Goal: Task Accomplishment & Management: Manage account settings

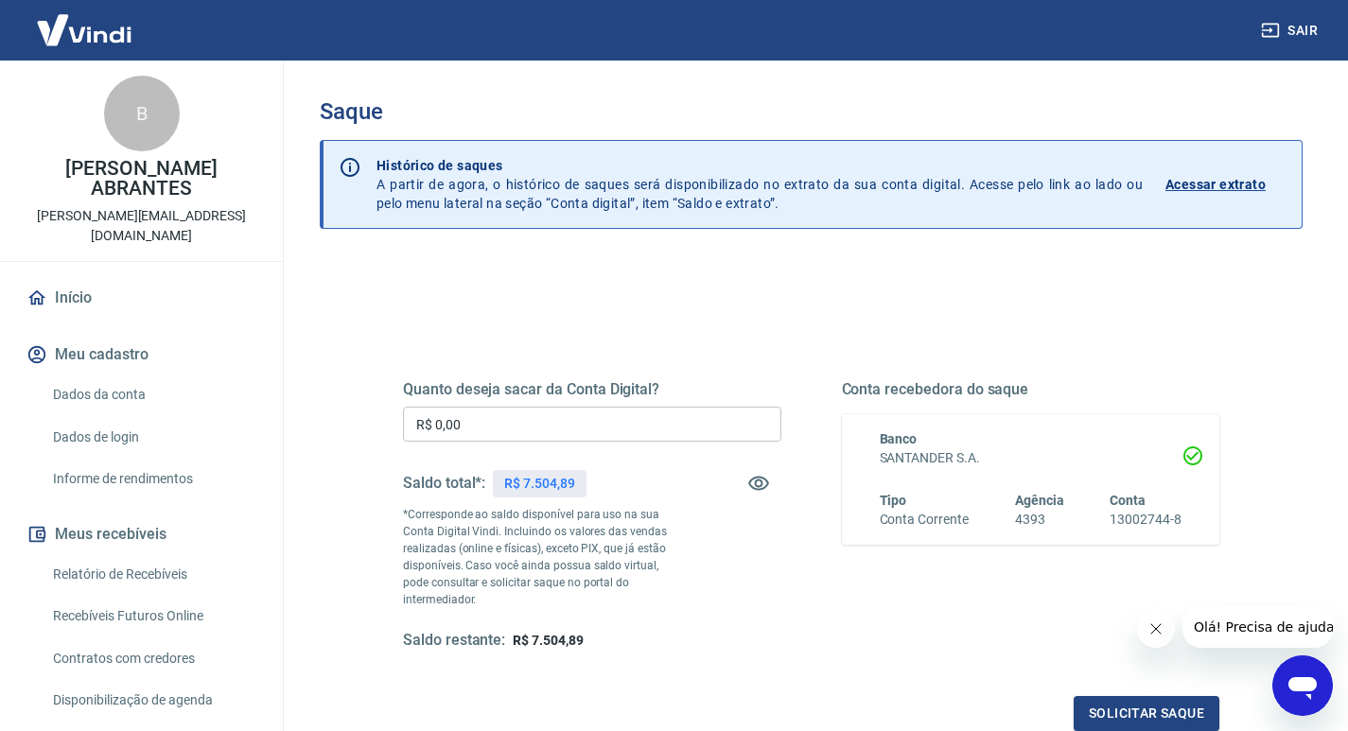
click at [552, 421] on input "R$ 0,00" at bounding box center [592, 424] width 378 height 35
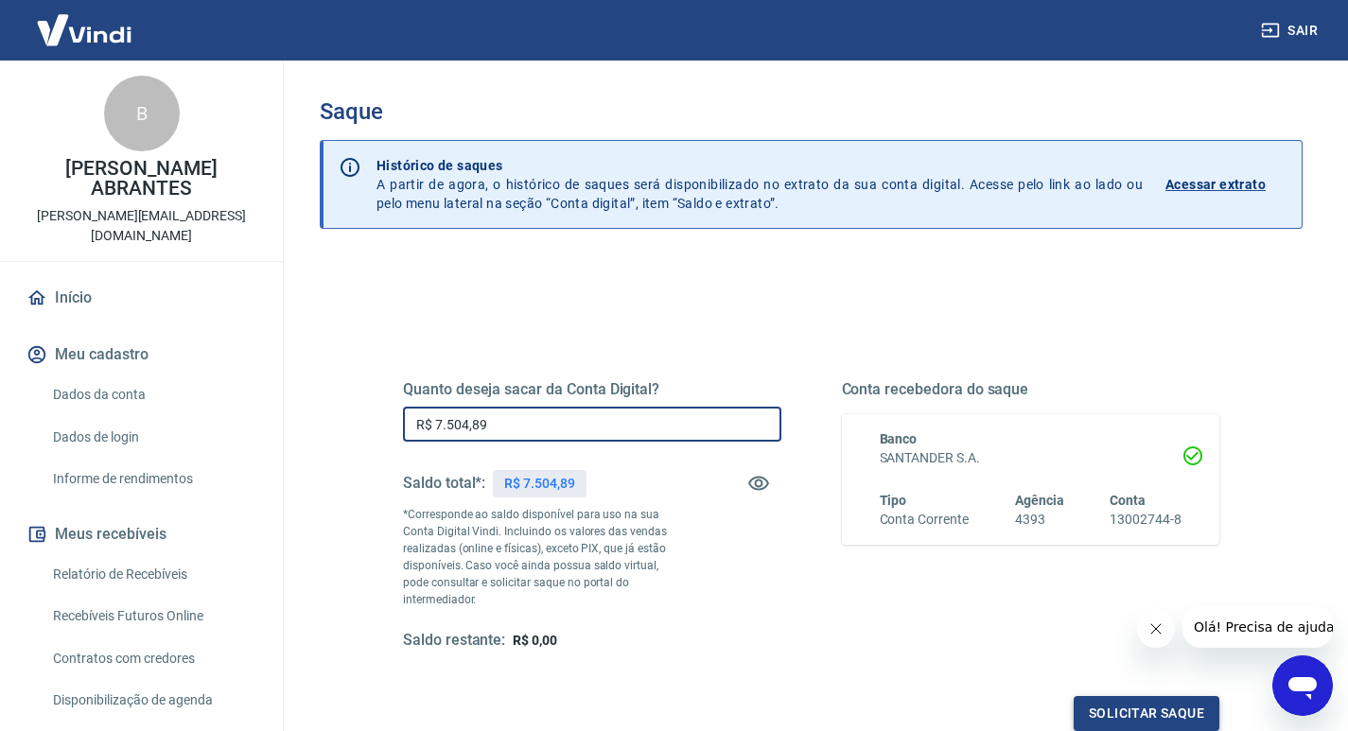
type input "R$ 7.504,89"
click at [1112, 696] on button "Solicitar saque" at bounding box center [1146, 713] width 146 height 35
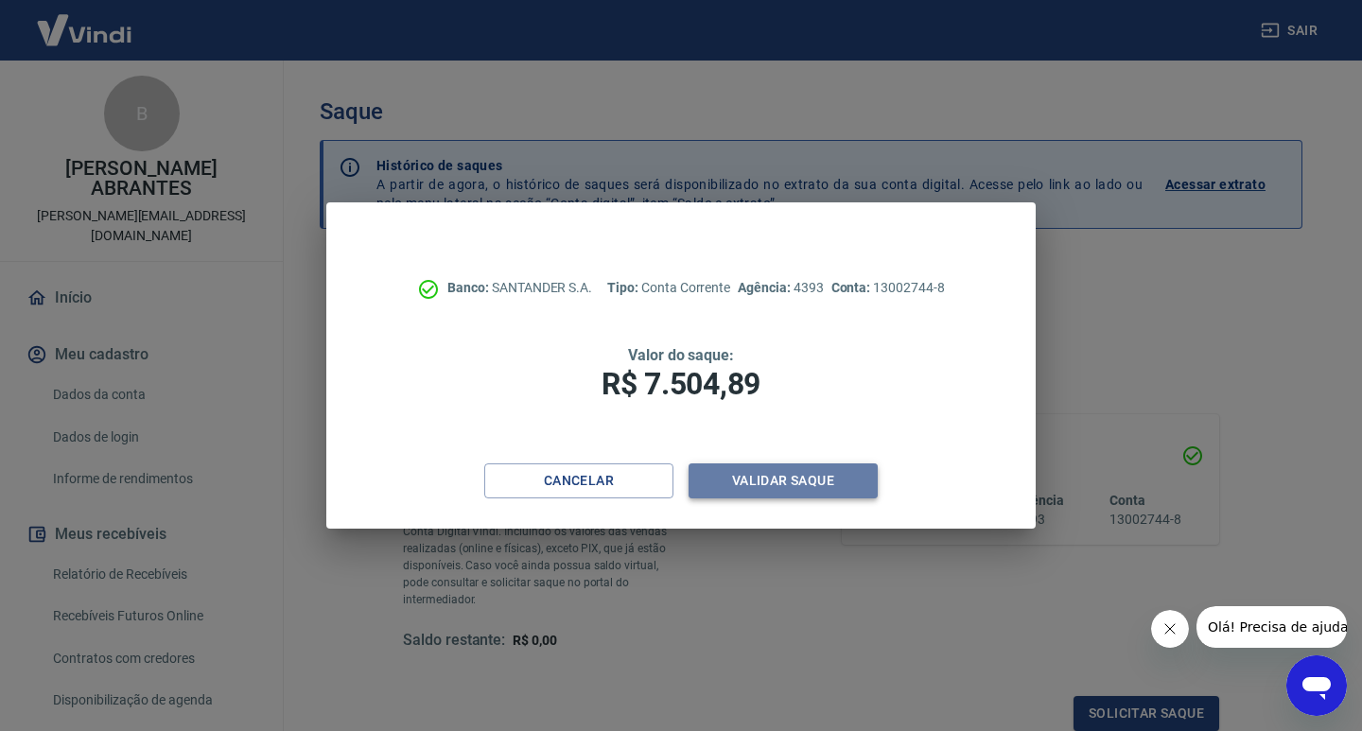
click at [801, 484] on button "Validar saque" at bounding box center [782, 480] width 189 height 35
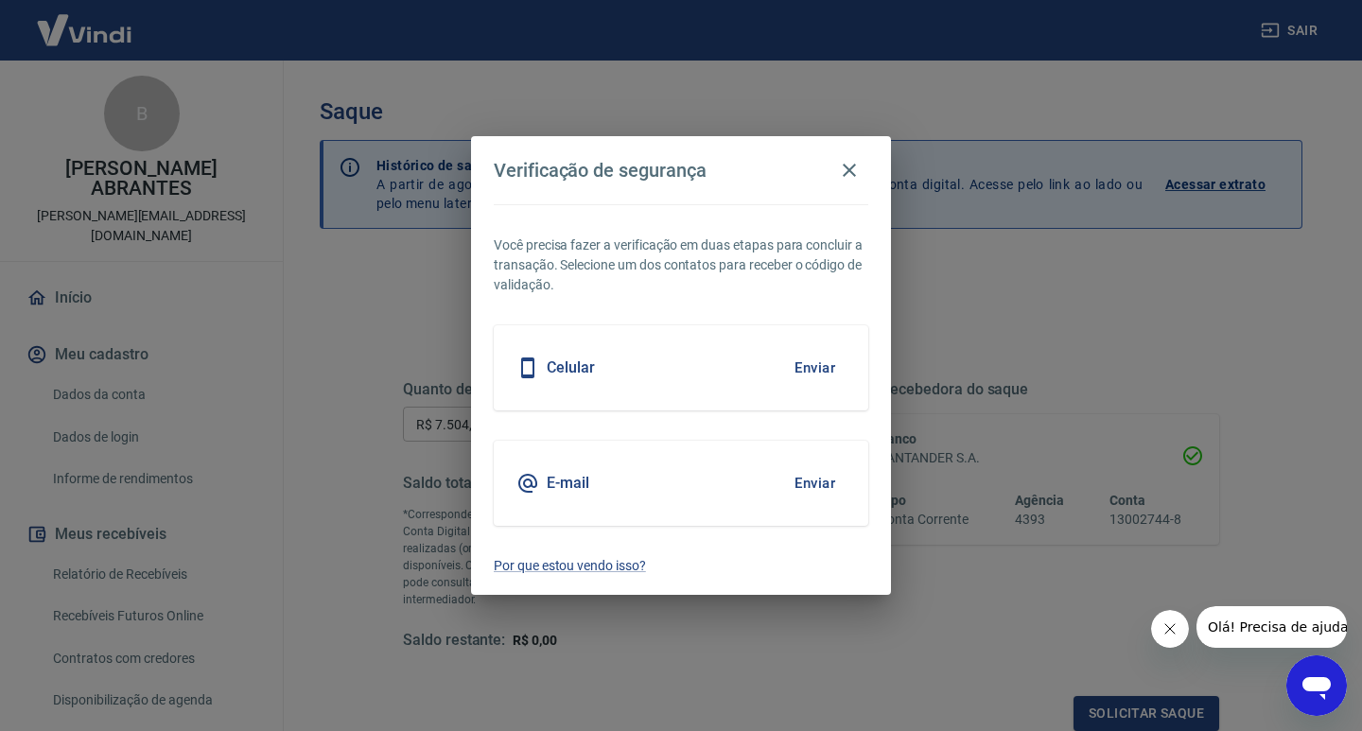
click at [639, 372] on div "Celular Enviar" at bounding box center [681, 367] width 374 height 85
click at [826, 361] on button "Enviar" at bounding box center [814, 368] width 61 height 40
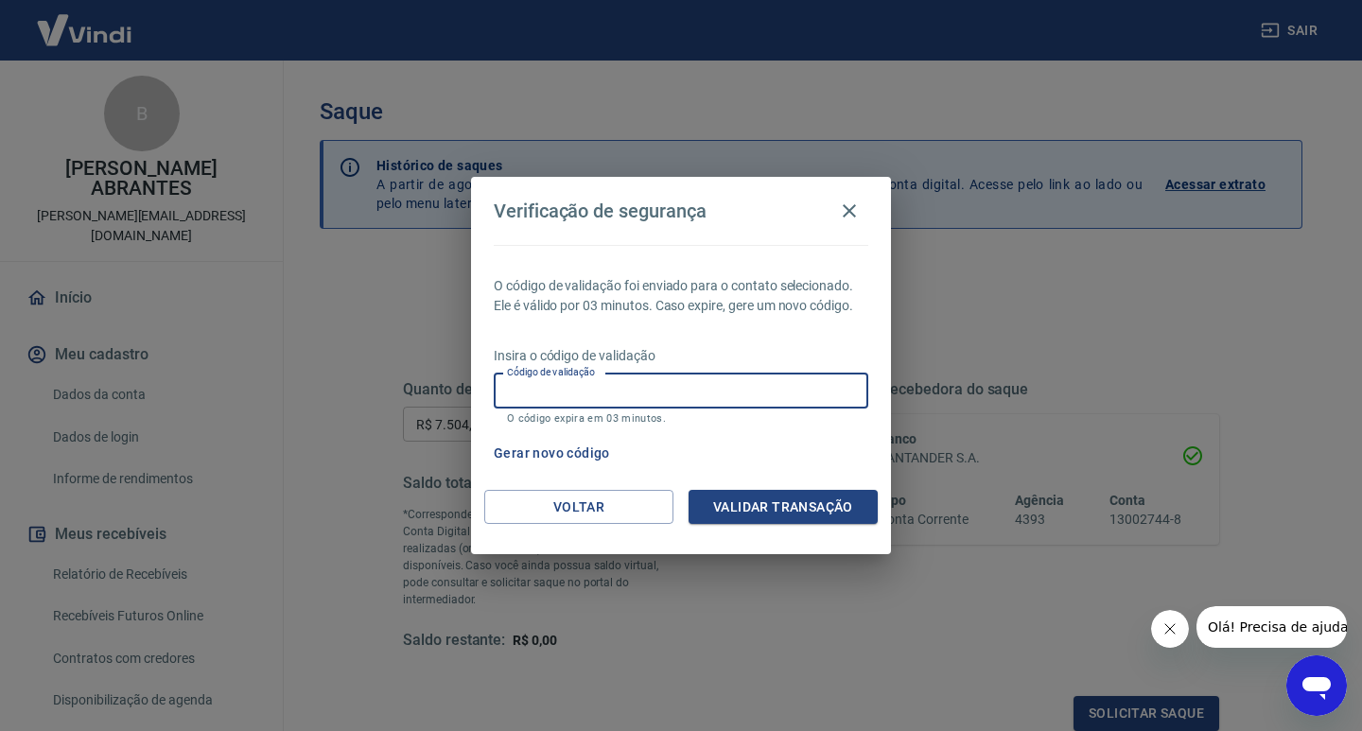
click at [748, 375] on input "Código de validação" at bounding box center [681, 391] width 374 height 35
type input "153970"
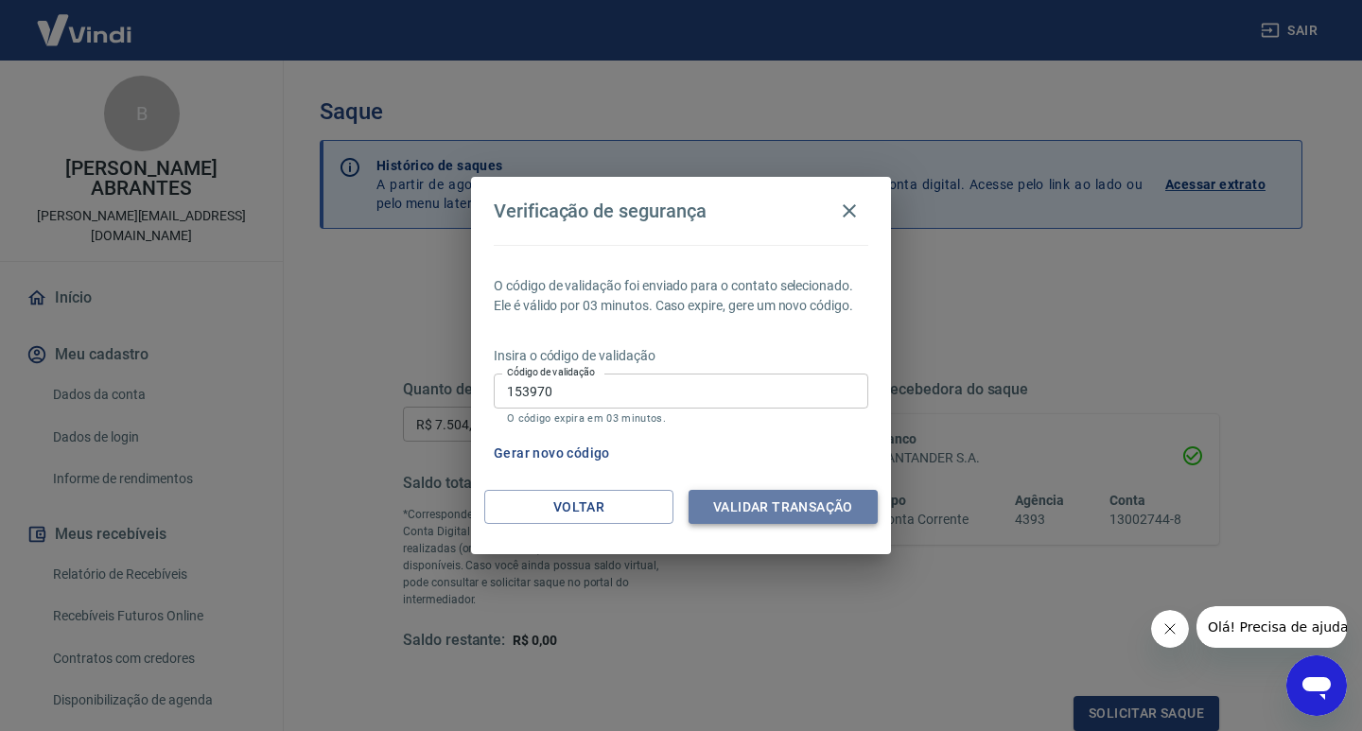
click at [756, 507] on button "Validar transação" at bounding box center [782, 507] width 189 height 35
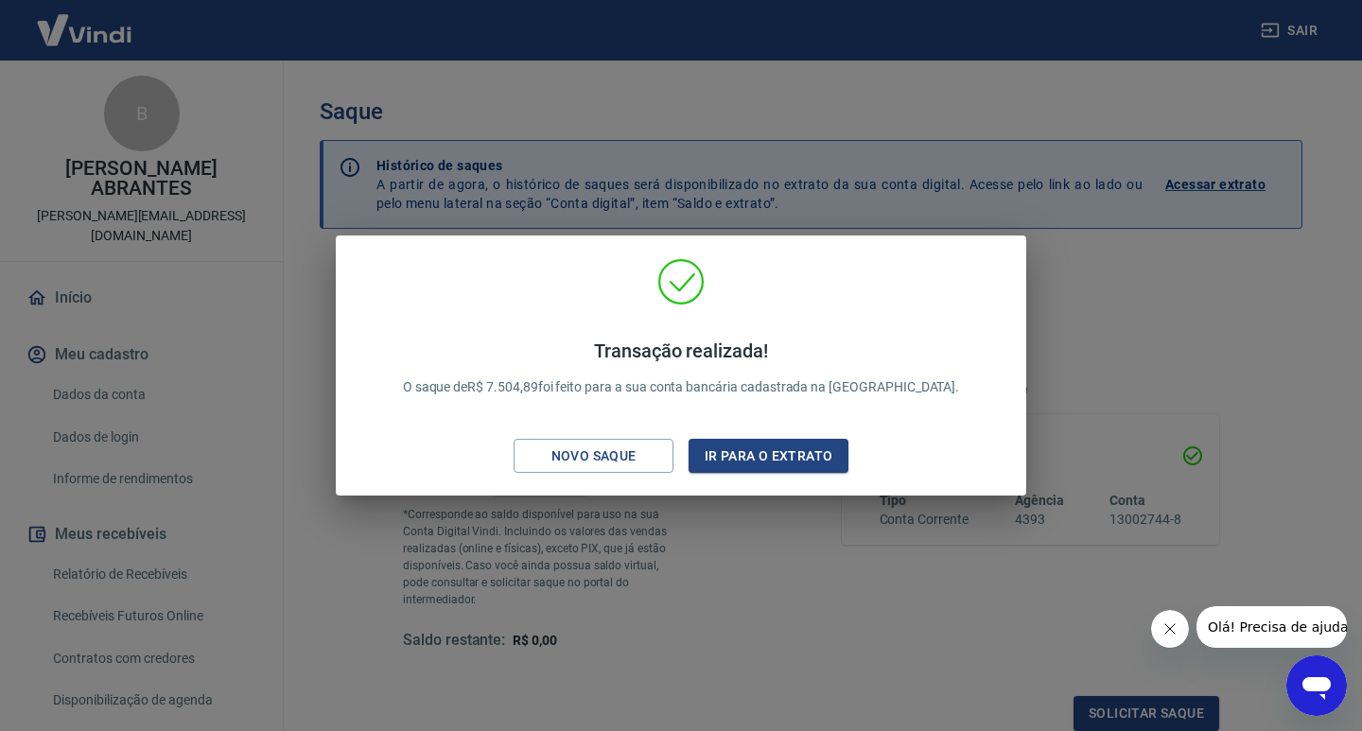
click at [295, 156] on div "Transação realizada! O saque de R$ 7.504,89 foi feito para a sua conta bancária…" at bounding box center [681, 365] width 1362 height 731
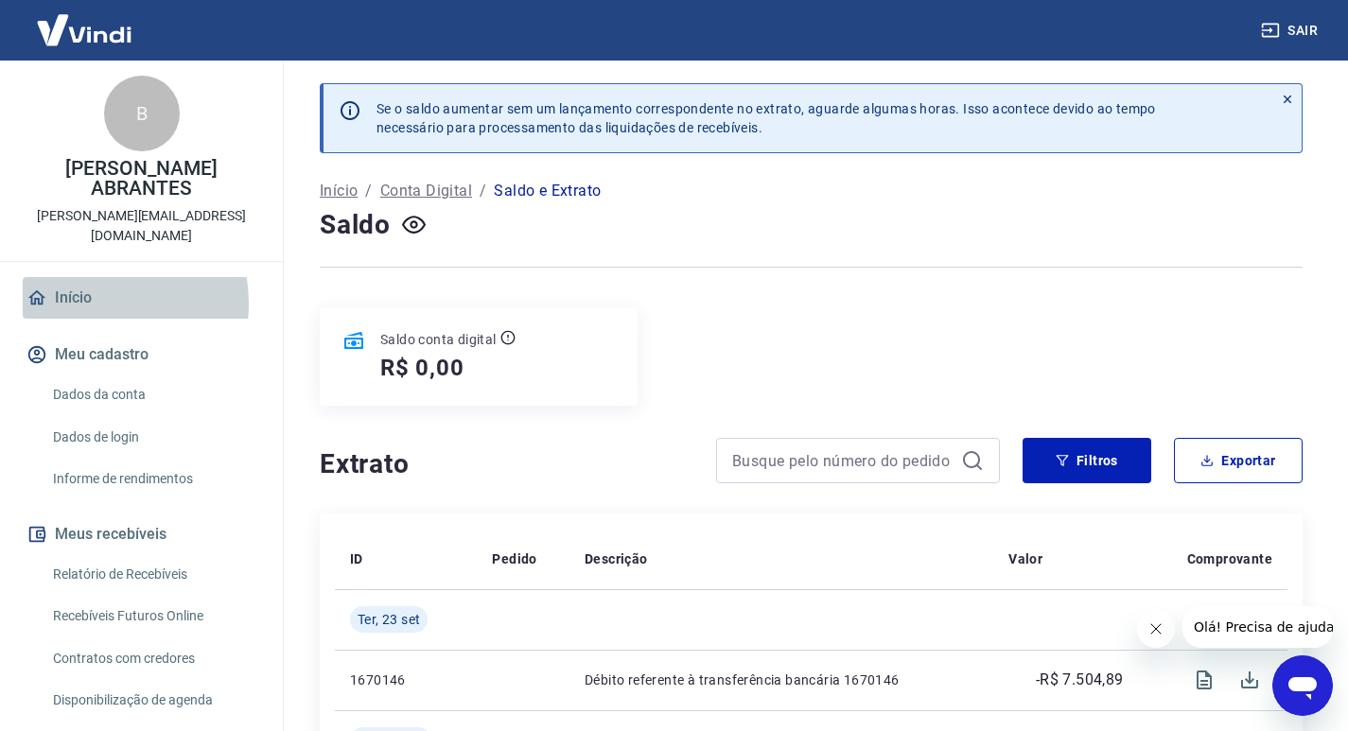
click at [80, 284] on link "Início" at bounding box center [141, 298] width 237 height 42
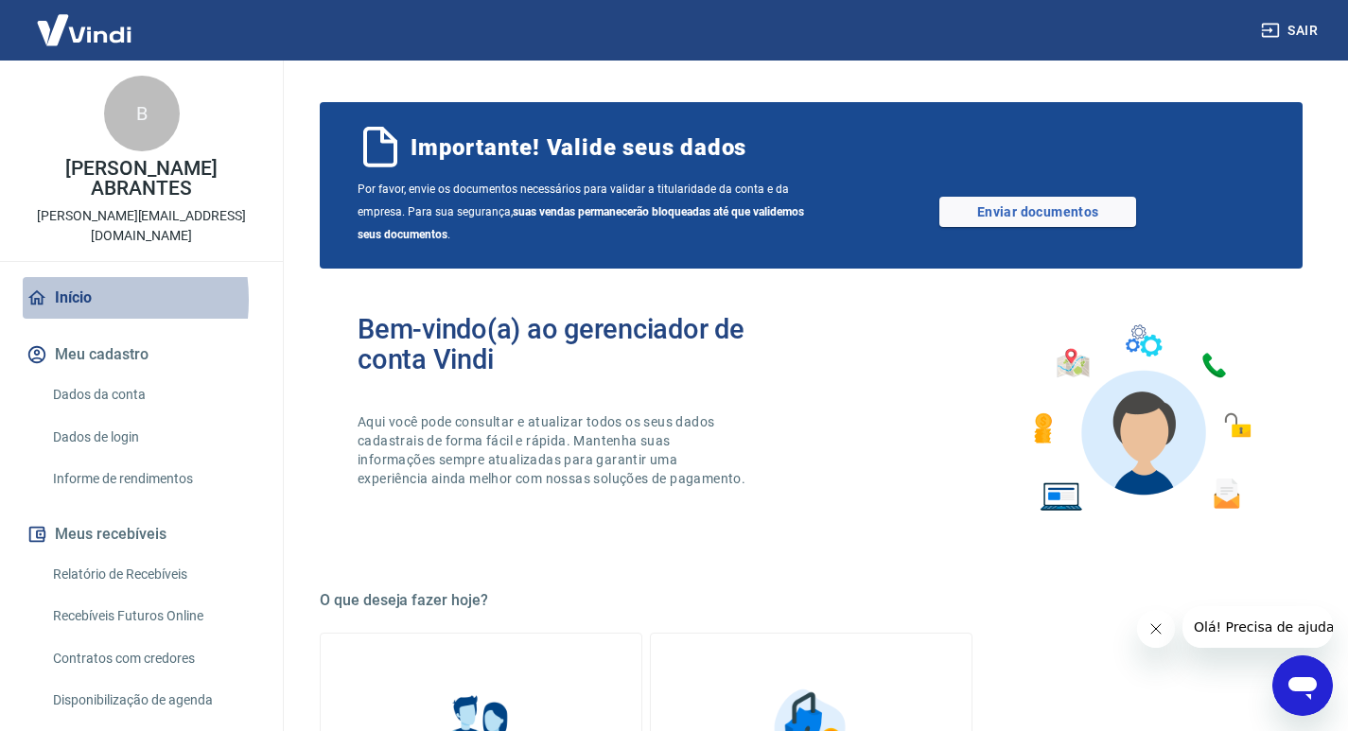
click at [65, 280] on link "Início" at bounding box center [141, 298] width 237 height 42
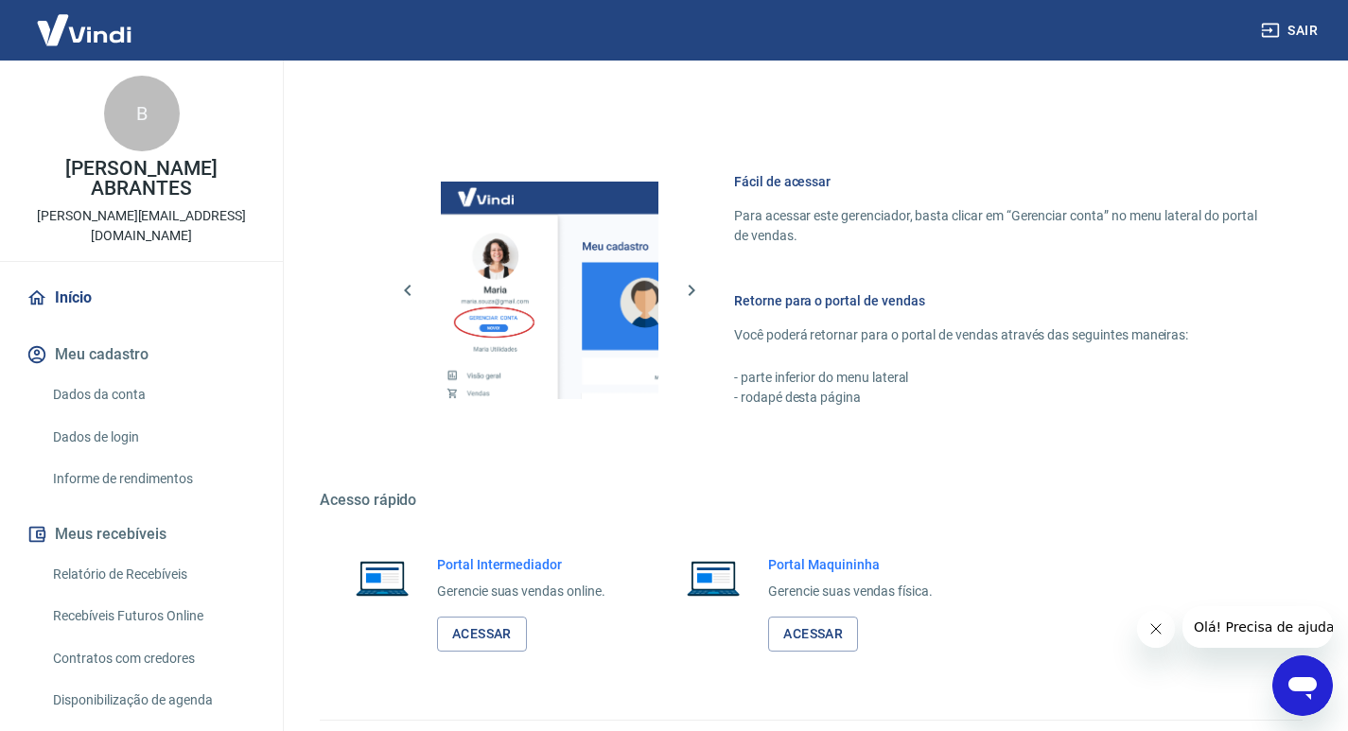
scroll to position [951, 0]
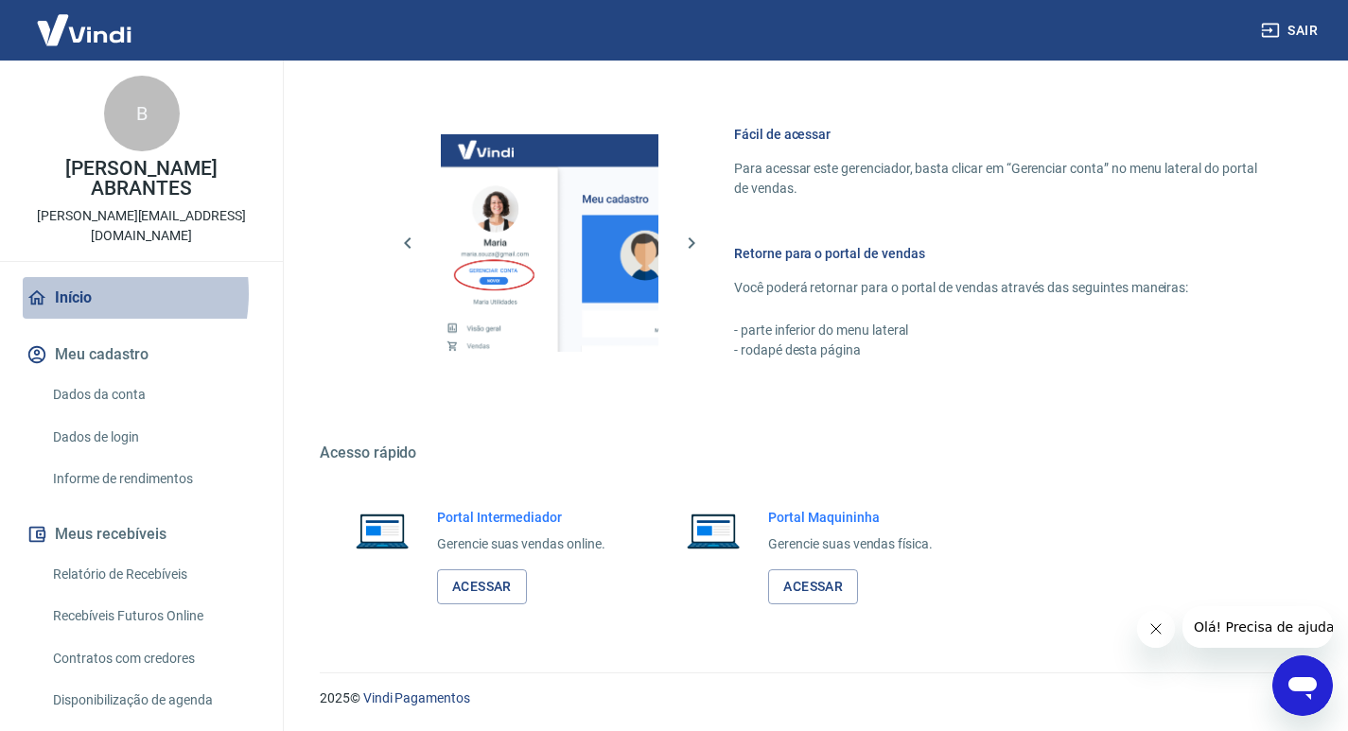
click at [76, 277] on link "Início" at bounding box center [141, 298] width 237 height 42
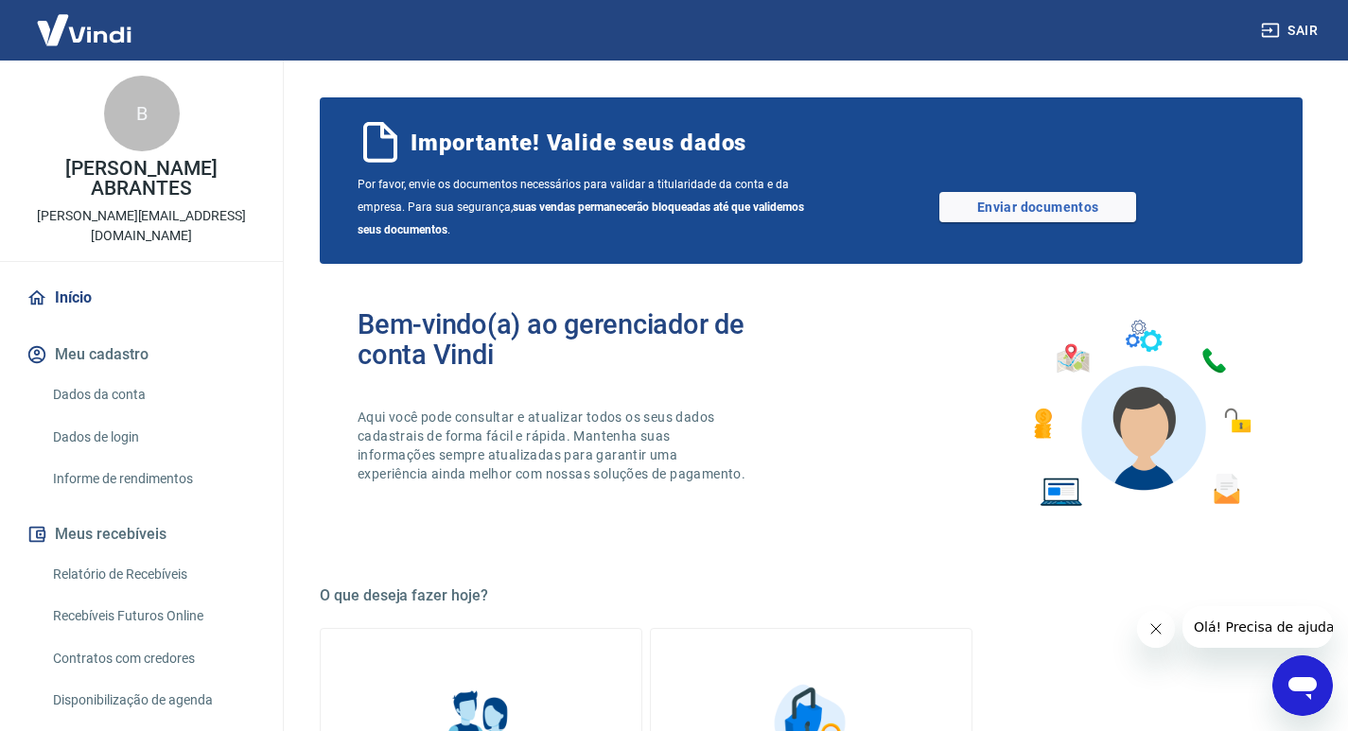
scroll to position [0, 0]
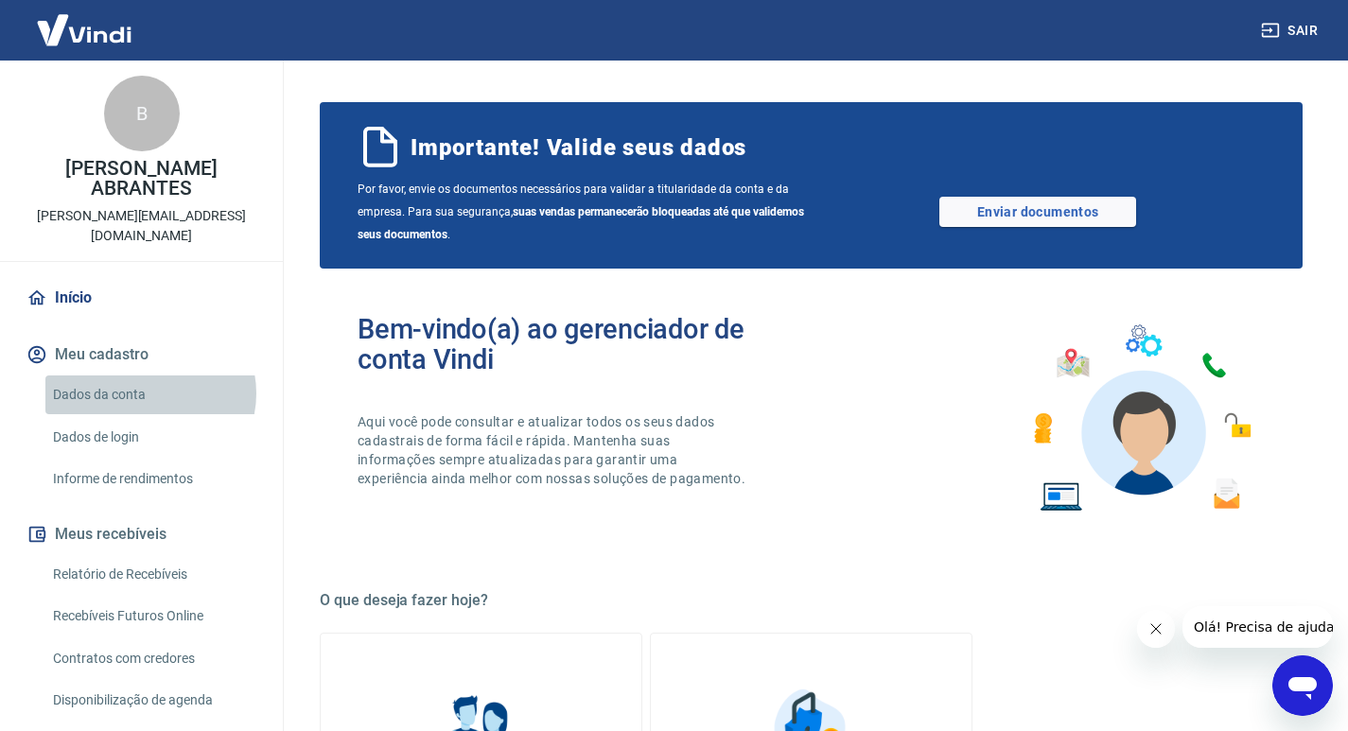
click at [149, 375] on link "Dados da conta" at bounding box center [152, 394] width 215 height 39
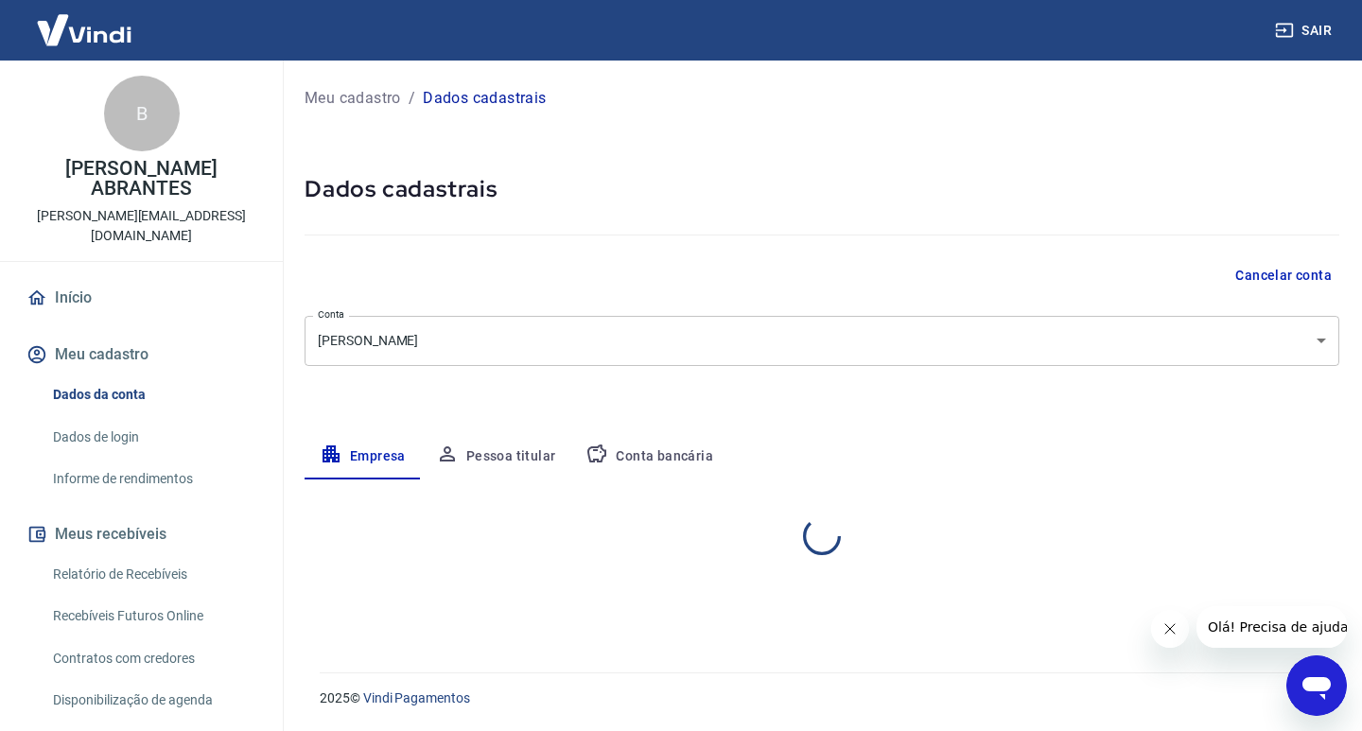
select select "SP"
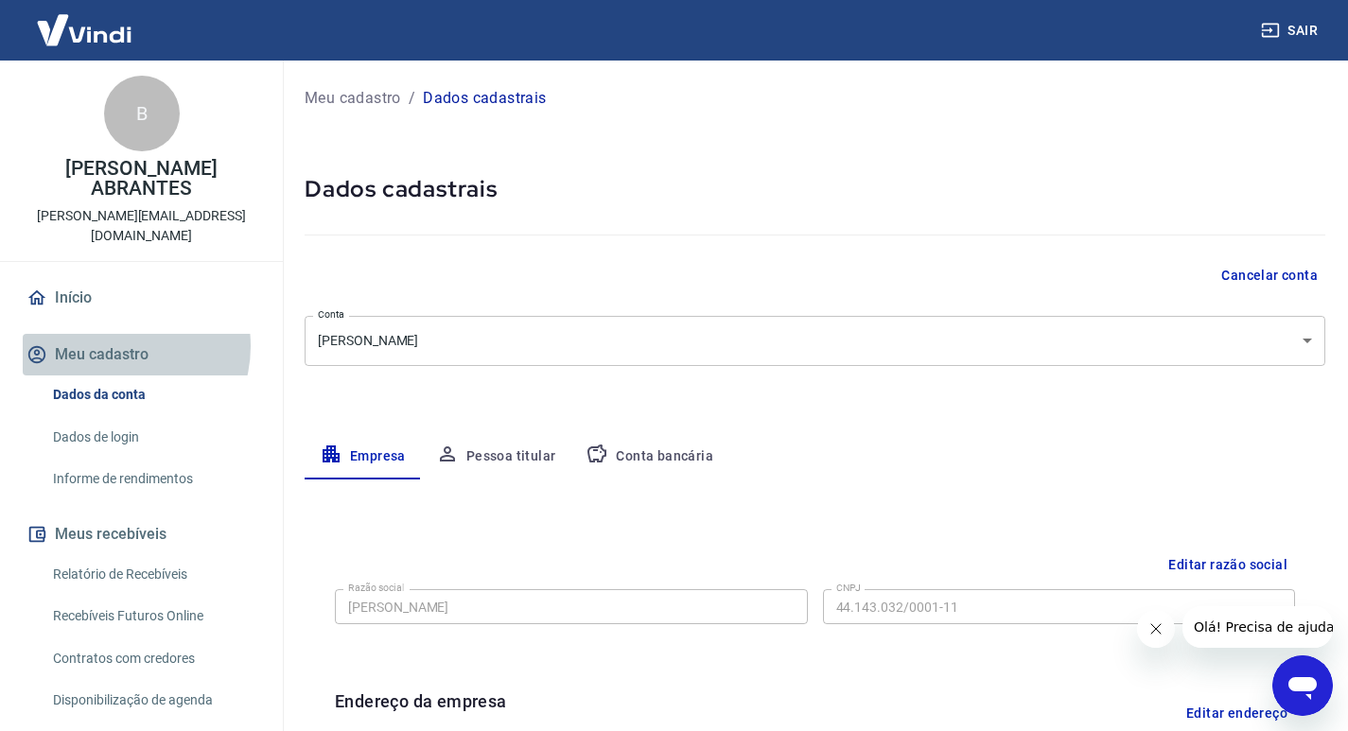
click at [118, 334] on button "Meu cadastro" at bounding box center [141, 355] width 237 height 42
click at [81, 277] on link "Início" at bounding box center [141, 298] width 237 height 42
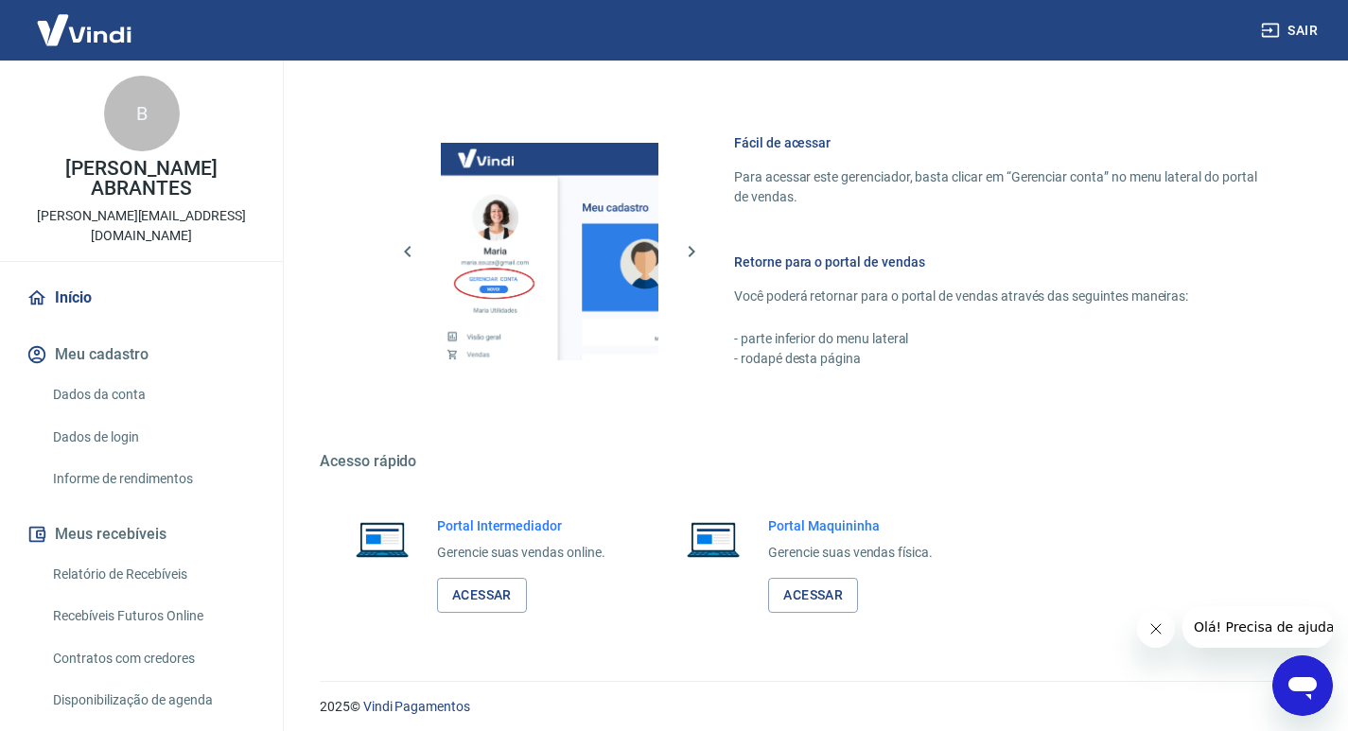
scroll to position [951, 0]
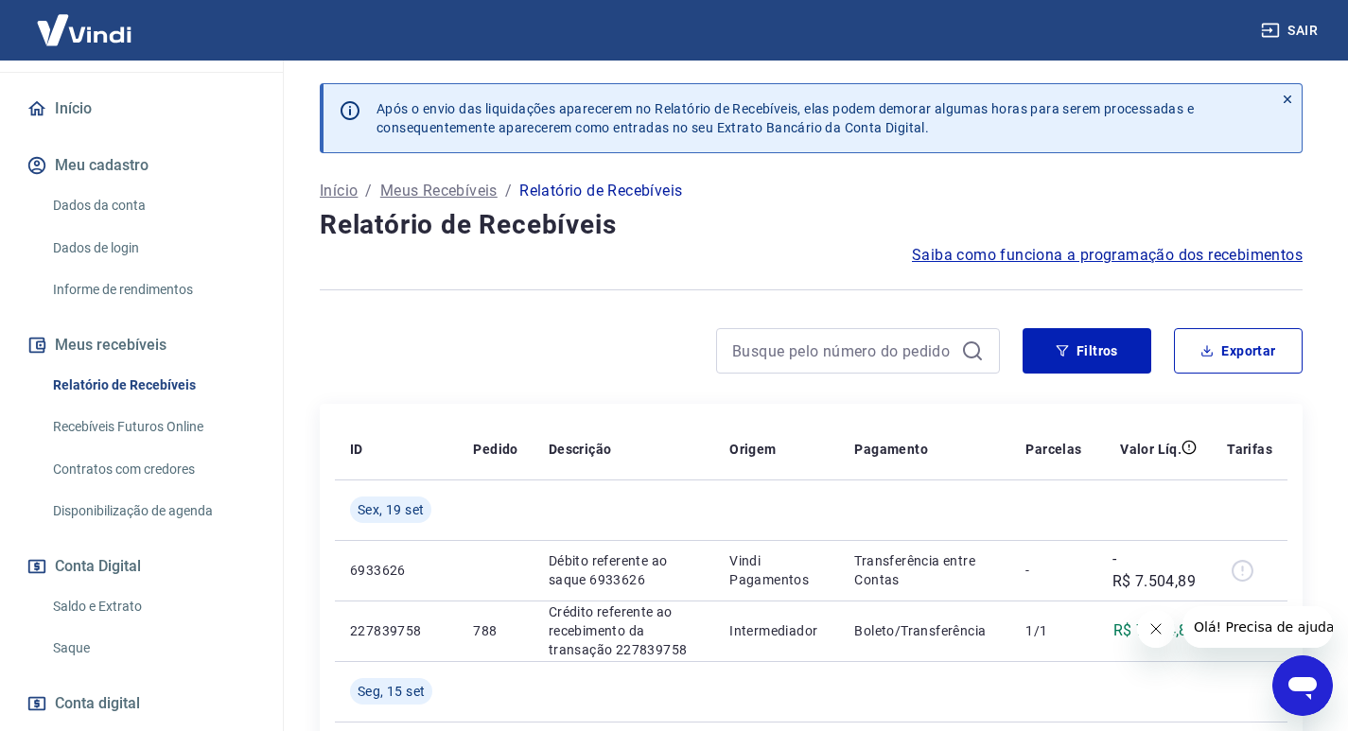
scroll to position [276, 0]
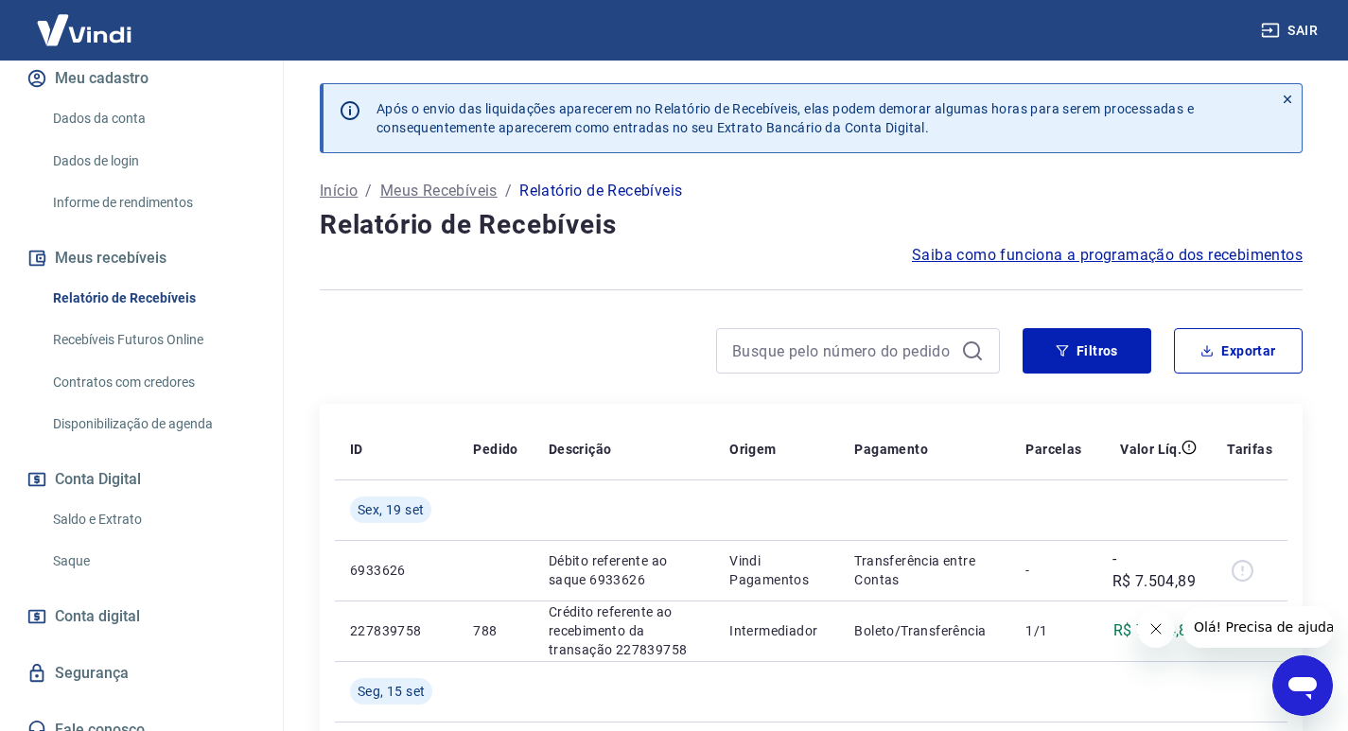
click at [89, 501] on link "Saldo e Extrato" at bounding box center [152, 519] width 215 height 39
